Goal: Go to known website: Go to known website

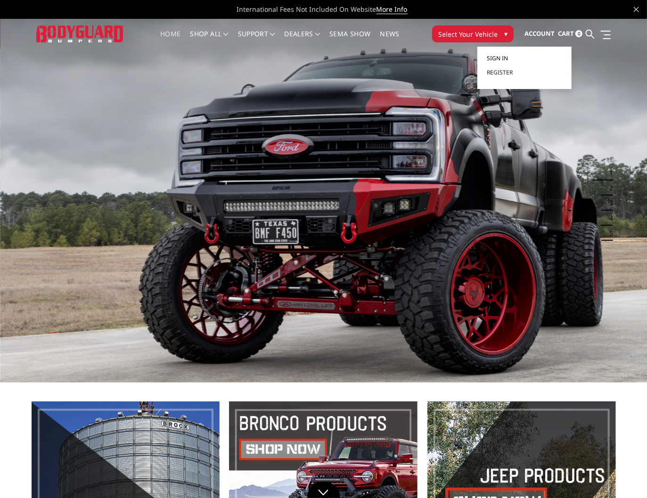
click at [531, 54] on link "Sign in" at bounding box center [523, 58] width 75 height 14
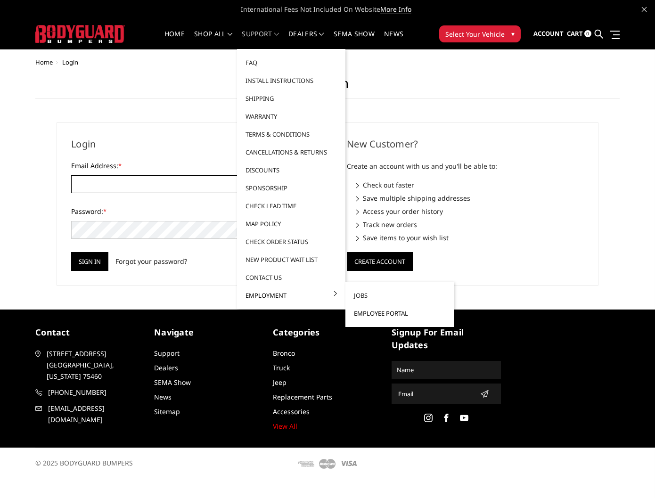
type input "kelli@bodyguardbumpers.com"
click at [378, 313] on link "Employee Portal" at bounding box center [399, 313] width 101 height 18
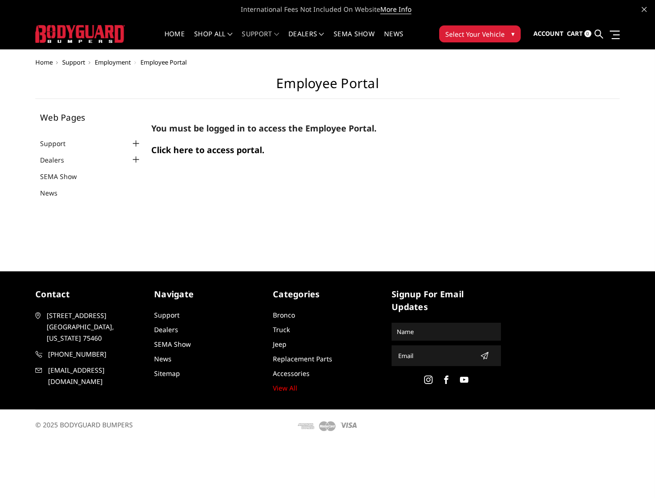
click at [217, 149] on span "Click here to access portal." at bounding box center [207, 149] width 113 height 11
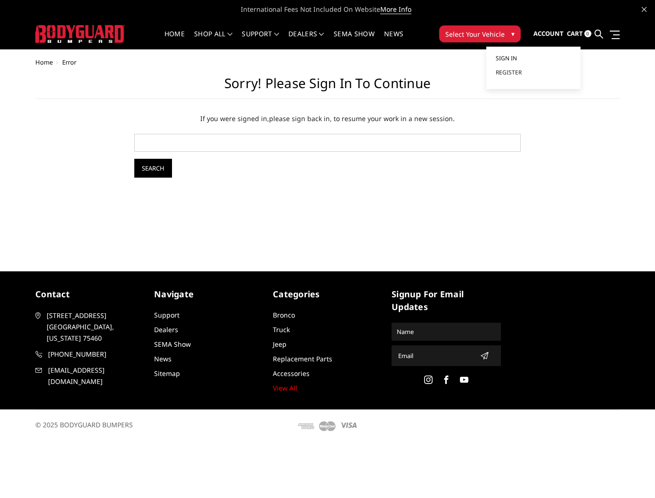
click at [538, 55] on link "Sign in" at bounding box center [532, 58] width 75 height 14
